Goal: Obtain resource: Download file/media

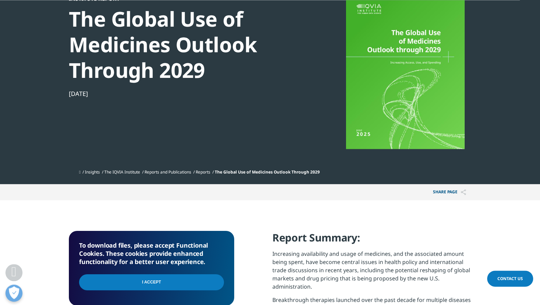
scroll to position [70, 0]
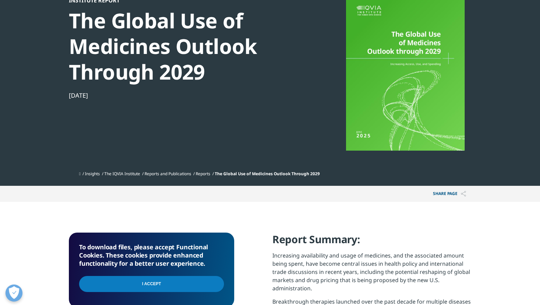
click at [181, 287] on input "I Accept" at bounding box center [151, 284] width 145 height 16
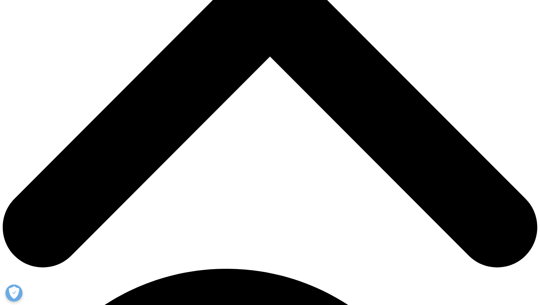
scroll to position [278, 0]
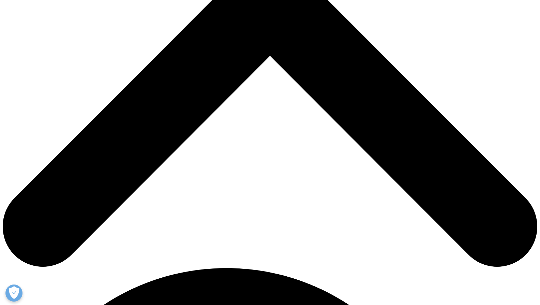
drag, startPoint x: 112, startPoint y: 134, endPoint x: 117, endPoint y: 134, distance: 5.2
type input "Bruce"
type input "Jones"
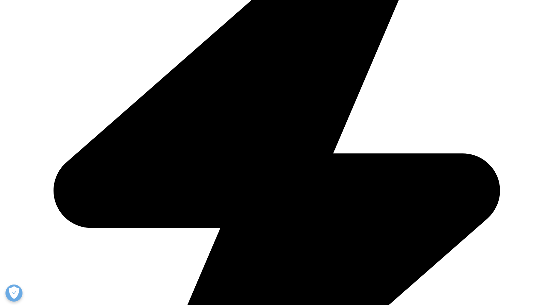
type input "bjones@scorepharma.com"
type input "Score Pharma"
select select "[GEOGRAPHIC_DATA]"
drag, startPoint x: 163, startPoint y: 170, endPoint x: 166, endPoint y: 170, distance: 3.8
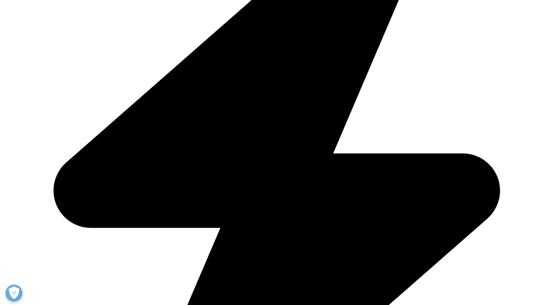
type input "President and CEO"
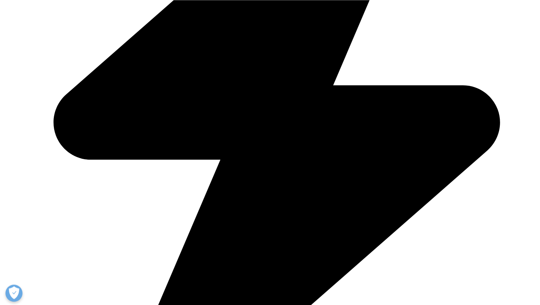
scroll to position [348, 0]
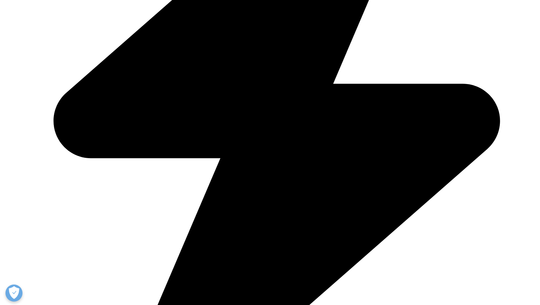
drag, startPoint x: 164, startPoint y: 266, endPoint x: 172, endPoint y: 266, distance: 7.9
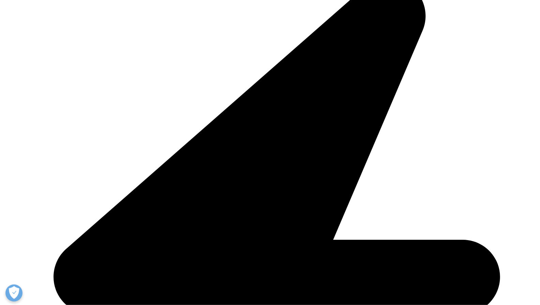
scroll to position [173, 0]
